Goal: Transaction & Acquisition: Purchase product/service

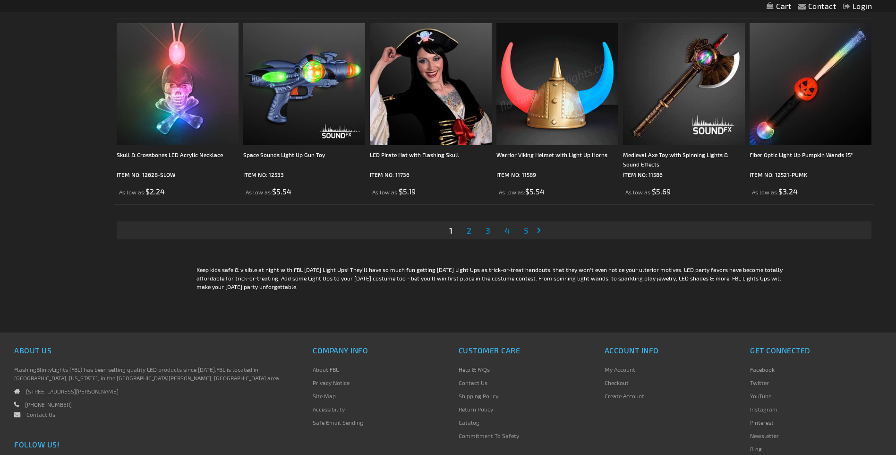
scroll to position [1984, 0]
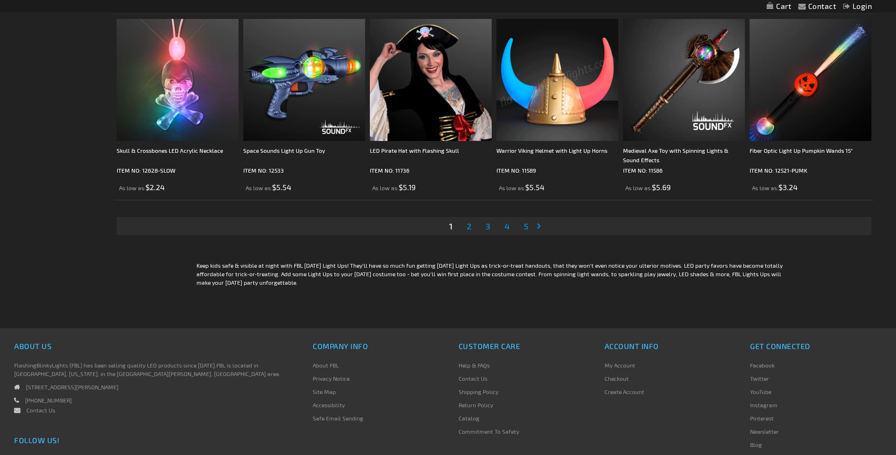
click at [471, 225] on span "2" at bounding box center [469, 226] width 5 height 10
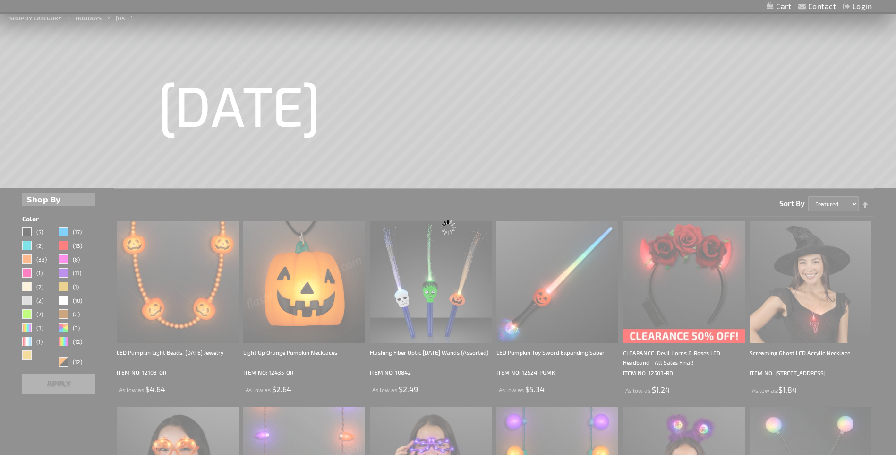
scroll to position [0, 0]
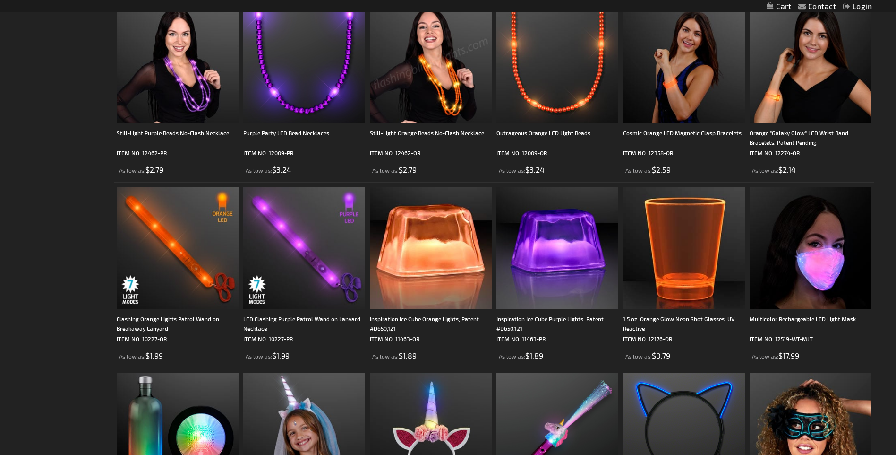
scroll to position [1701, 0]
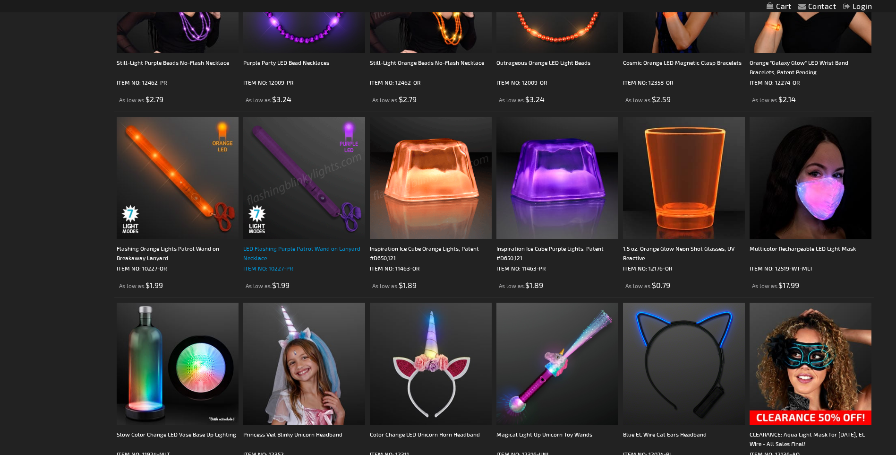
click at [313, 249] on div "LED Flashing Purple Patrol Wand on Lanyard Necklace" at bounding box center [304, 252] width 122 height 19
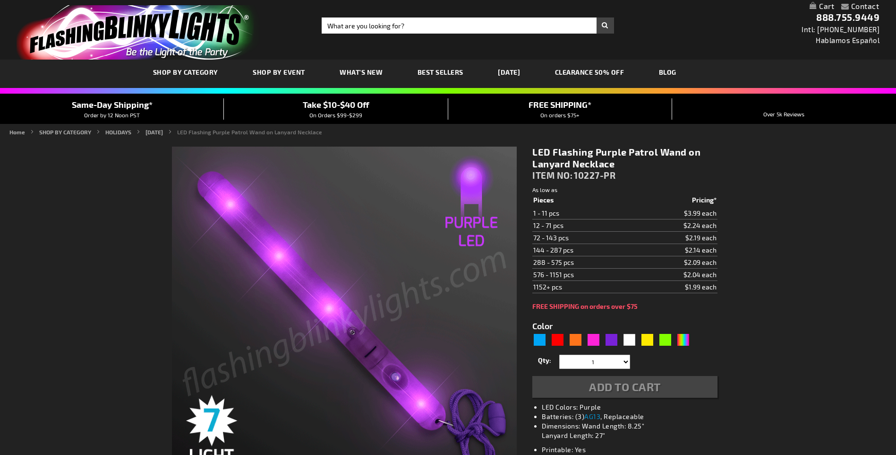
type input "5640"
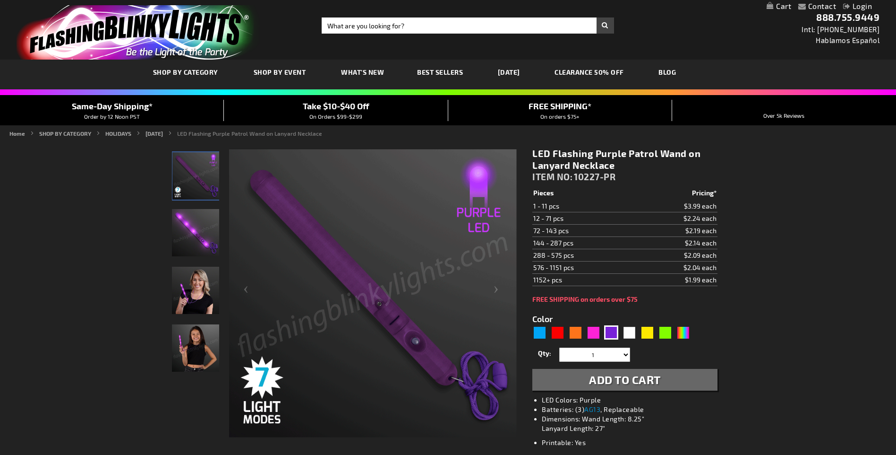
click at [200, 345] on img "LED Flashing Purple Patrol Wand on Lanyard Necklace" at bounding box center [195, 347] width 47 height 47
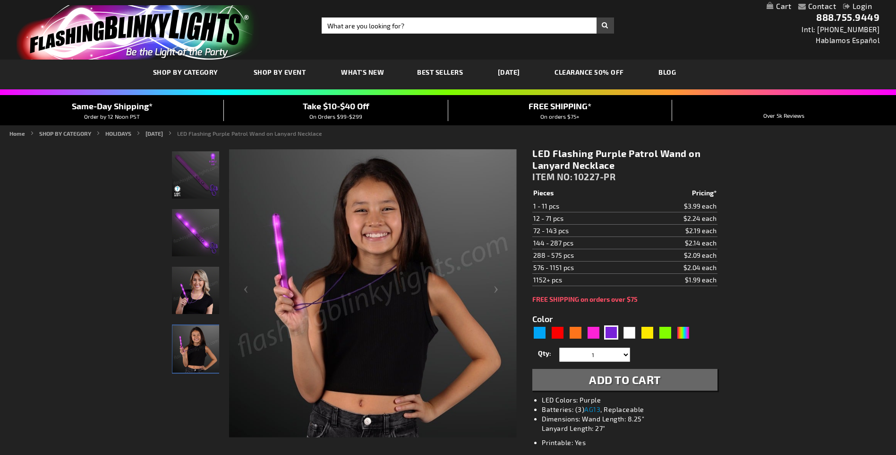
click at [203, 297] on img "Woman displaying Light Up Purple LED Patrol Wand" at bounding box center [195, 289] width 47 height 47
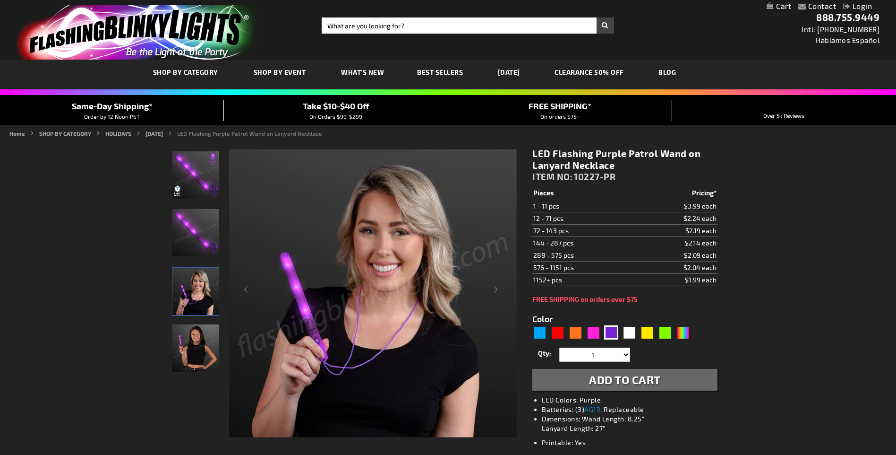
click at [198, 224] on img "Light Up Purple LED Patrol Wand" at bounding box center [195, 232] width 47 height 47
